Goal: Task Accomplishment & Management: Complete application form

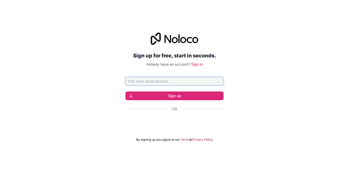
click at [169, 82] on input "Email address" at bounding box center [175, 81] width 98 height 8
type input "[EMAIL_ADDRESS][DOMAIN_NAME]"
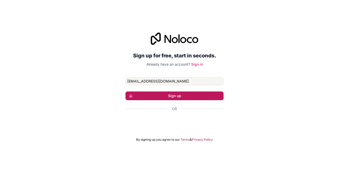
click at [169, 97] on button "Sign up" at bounding box center [175, 95] width 98 height 9
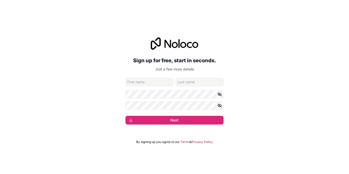
click at [155, 84] on input "given-name" at bounding box center [150, 82] width 48 height 8
type input "Oluwafeyisayo"
click at [183, 83] on input "family-name" at bounding box center [200, 82] width 48 height 8
type input "Ale"
click at [221, 95] on icon "button" at bounding box center [220, 94] width 5 height 5
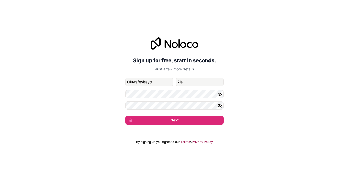
click at [221, 104] on icon "button" at bounding box center [220, 105] width 4 height 2
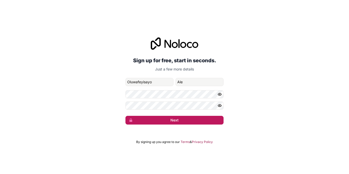
click at [186, 118] on button "Next" at bounding box center [175, 120] width 98 height 9
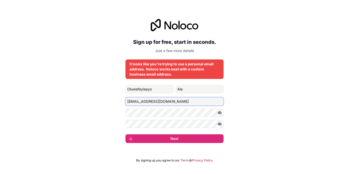
click at [179, 102] on input "[EMAIL_ADDRESS][DOMAIN_NAME]" at bounding box center [175, 101] width 98 height 8
drag, startPoint x: 181, startPoint y: 102, endPoint x: 114, endPoint y: 93, distance: 67.8
click at [114, 93] on div "Sign up for free, start in seconds. Just a few more details It looks like you'r…" at bounding box center [174, 81] width 349 height 138
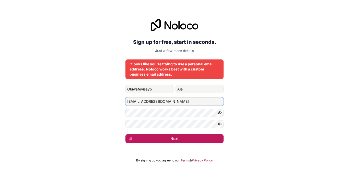
type input "[EMAIL_ADDRESS][DOMAIN_NAME]"
click at [188, 139] on button "Next" at bounding box center [175, 138] width 98 height 9
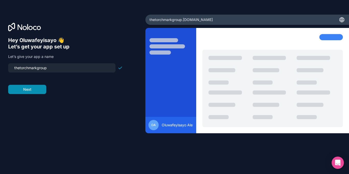
click at [37, 90] on button "Next" at bounding box center [27, 89] width 38 height 9
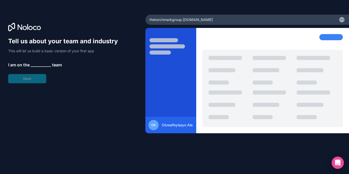
click at [37, 61] on div "Tell us about your team and industry This will let us build a basic version of …" at bounding box center [65, 60] width 115 height 46
click at [40, 65] on span "__________" at bounding box center [41, 65] width 20 height 6
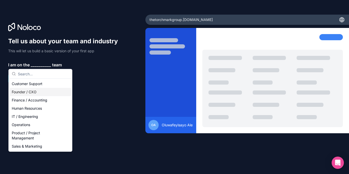
click at [43, 94] on div "Founder / CXO" at bounding box center [40, 92] width 61 height 8
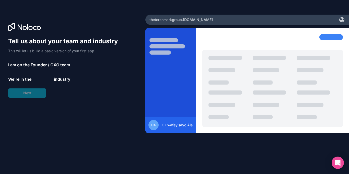
click at [47, 78] on span "__________" at bounding box center [42, 79] width 20 height 6
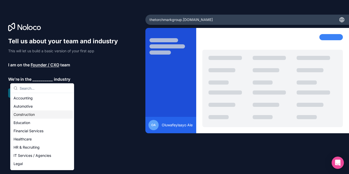
click at [38, 111] on div "Construction" at bounding box center [42, 114] width 61 height 8
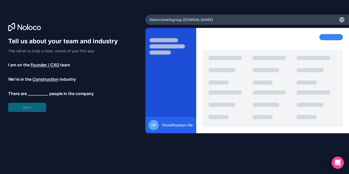
click at [38, 93] on span "__________" at bounding box center [38, 93] width 20 height 6
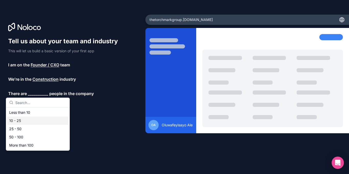
click at [40, 119] on div "10 - 25" at bounding box center [37, 120] width 61 height 8
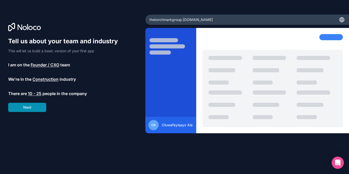
click at [36, 108] on button "Next" at bounding box center [27, 107] width 38 height 9
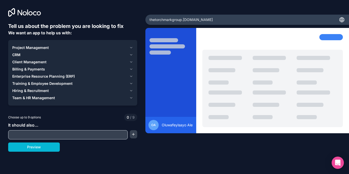
click at [53, 135] on input "text" at bounding box center [67, 134] width 117 height 7
click at [30, 50] on button "Project Management" at bounding box center [72, 47] width 121 height 7
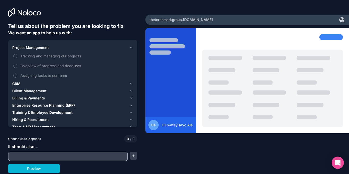
click at [49, 92] on div "Client Management" at bounding box center [69, 90] width 115 height 5
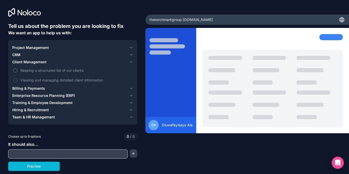
click at [34, 72] on span "Keeping a structured list of our clients" at bounding box center [76, 70] width 112 height 5
click at [17, 72] on button "Keeping a structured list of our clients" at bounding box center [15, 70] width 4 height 4
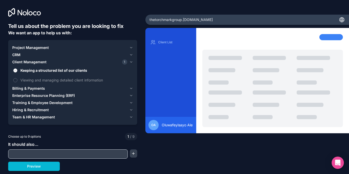
click at [15, 70] on button "Keeping a structured list of our clients" at bounding box center [15, 70] width 4 height 4
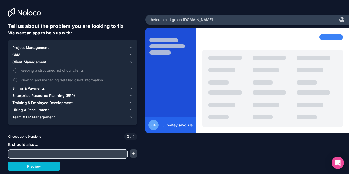
click at [22, 48] on span "Project Management" at bounding box center [30, 47] width 37 height 5
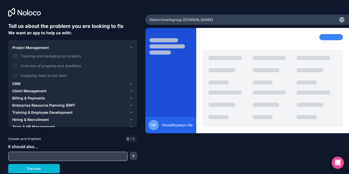
click at [17, 58] on label "Tracking and managing our projects" at bounding box center [72, 55] width 121 height 9
click at [17, 58] on button "Tracking and managing our projects" at bounding box center [15, 56] width 4 height 4
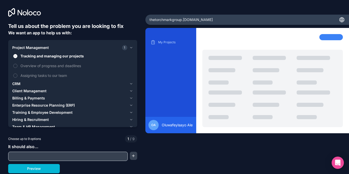
click at [155, 146] on div "My Projects OA Oluwafeyisayo Ale" at bounding box center [247, 93] width 204 height 131
click at [187, 127] on span "Oluwafeyisayo Ale" at bounding box center [177, 124] width 31 height 5
click at [45, 164] on button "Preview" at bounding box center [34, 168] width 52 height 9
click at [29, 67] on span "Overview of progress and deadlines" at bounding box center [76, 65] width 112 height 5
click at [17, 67] on button "Overview of progress and deadlines" at bounding box center [15, 66] width 4 height 4
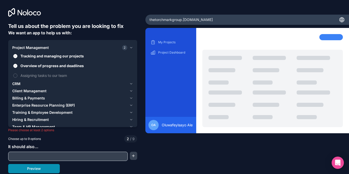
click at [47, 168] on button "Preview" at bounding box center [34, 168] width 52 height 9
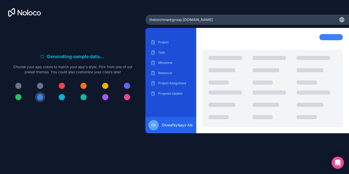
click at [127, 85] on div at bounding box center [127, 86] width 6 height 6
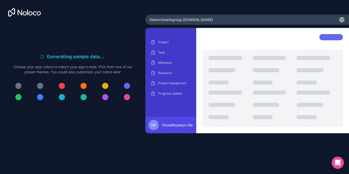
click at [130, 85] on div at bounding box center [127, 86] width 6 height 6
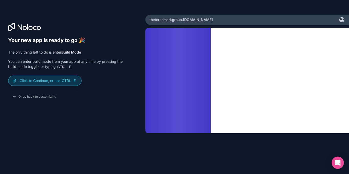
click at [67, 83] on span "Ctrl E" at bounding box center [69, 80] width 16 height 5
